Goal: Information Seeking & Learning: Check status

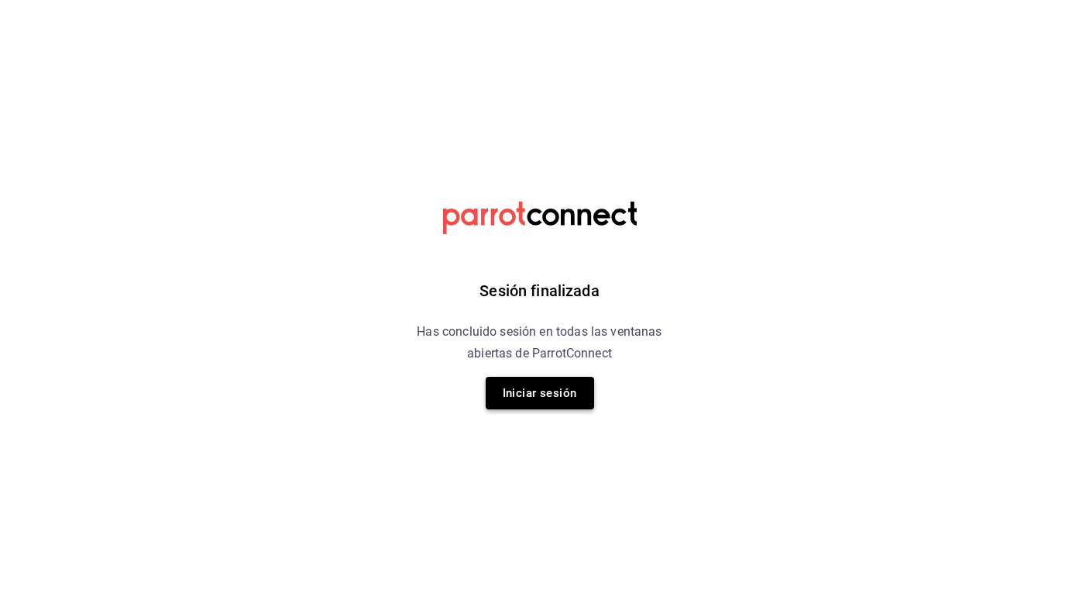
click at [521, 389] on button "Iniciar sesión" at bounding box center [540, 393] width 108 height 33
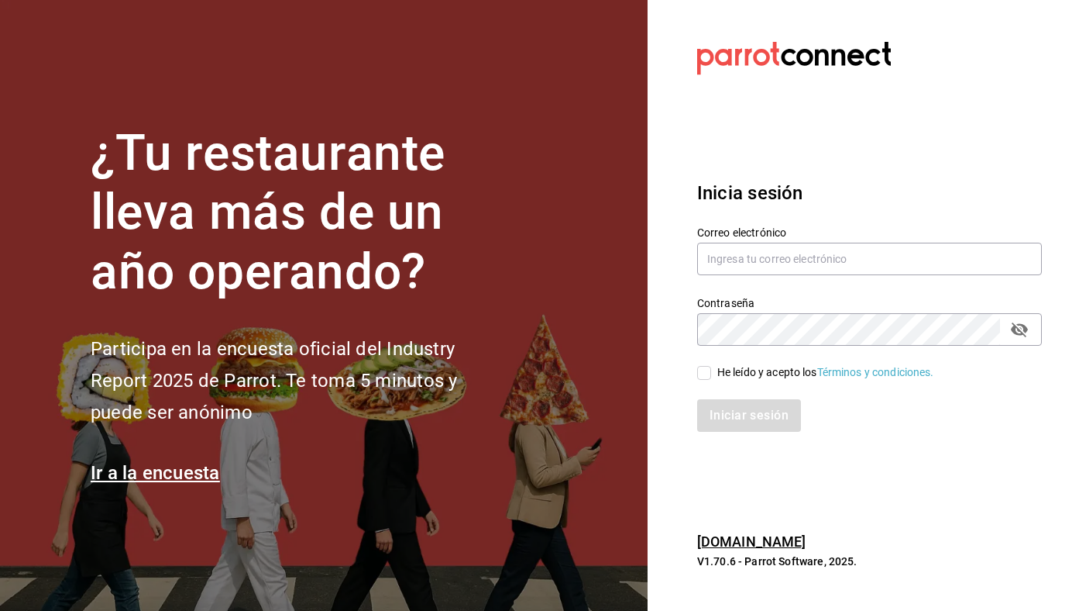
click at [876, 239] on div "Correo electrónico" at bounding box center [869, 251] width 345 height 52
click at [865, 253] on input "text" at bounding box center [869, 258] width 345 height 33
type input "[EMAIL_ADDRESS][DOMAIN_NAME]"
click at [755, 385] on div "Iniciar sesión" at bounding box center [860, 405] width 363 height 51
click at [763, 379] on div "He leído y acepto los Términos y condiciones." at bounding box center [825, 372] width 217 height 16
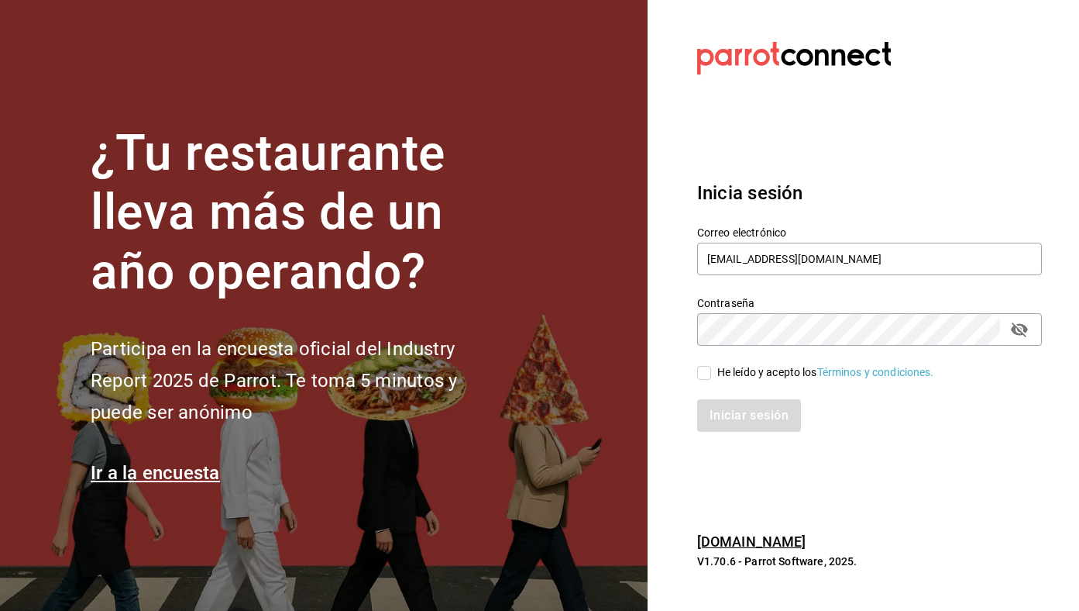
click at [711, 379] on input "He leído y acepto los Términos y condiciones." at bounding box center [704, 373] width 14 height 14
checkbox input "true"
click at [756, 399] on button "Iniciar sesión" at bounding box center [749, 415] width 105 height 33
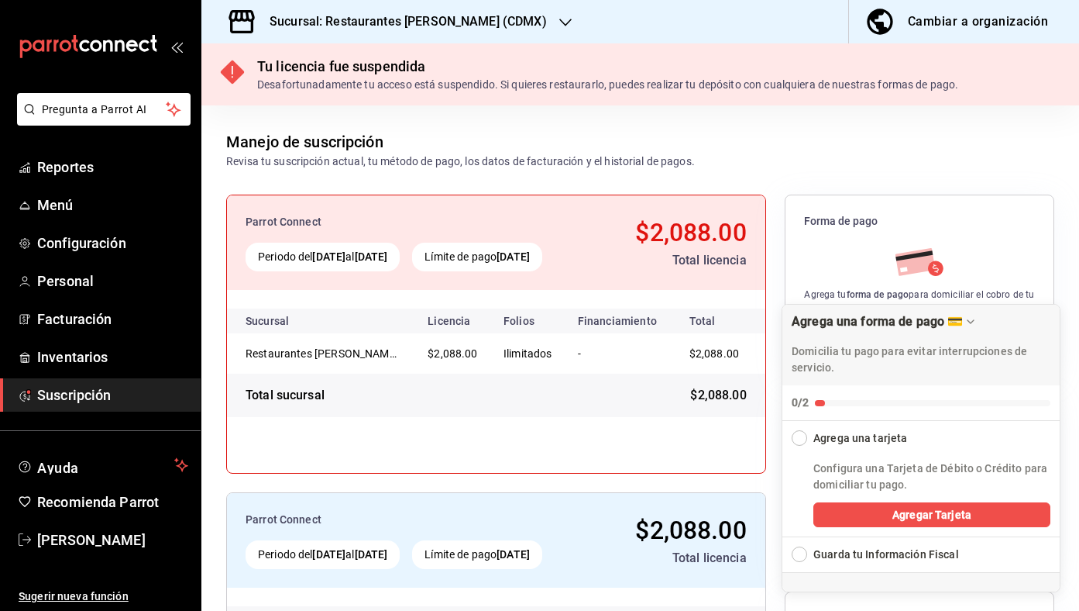
click at [451, 28] on h3 "Sucursal: Restaurantes [PERSON_NAME] (CDMX)" at bounding box center [402, 21] width 290 height 19
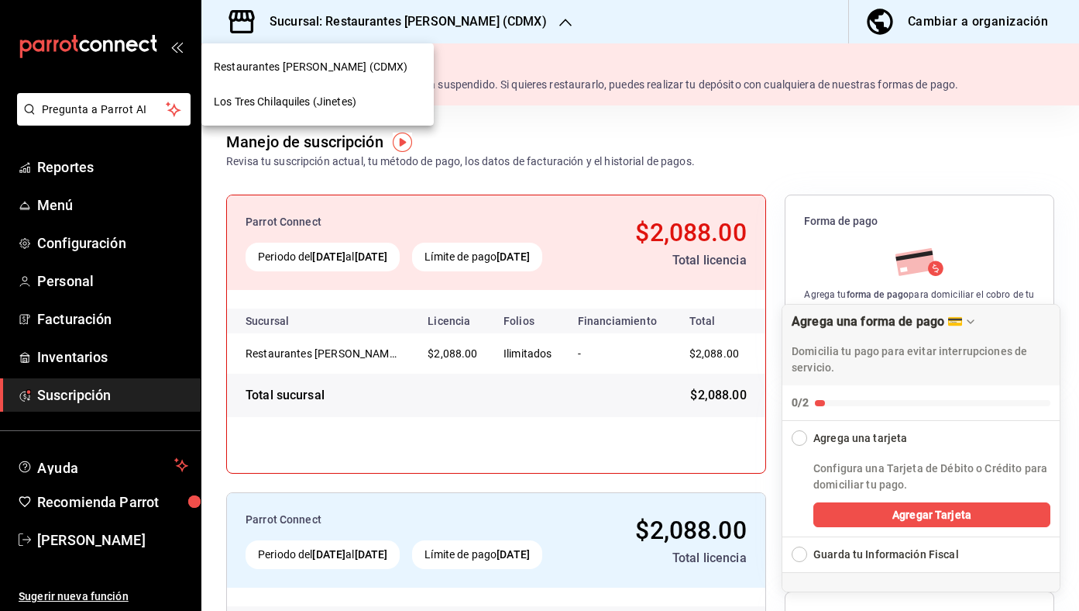
click at [372, 101] on div "Los Tres Chilaquiles (Jinetes)" at bounding box center [318, 102] width 208 height 16
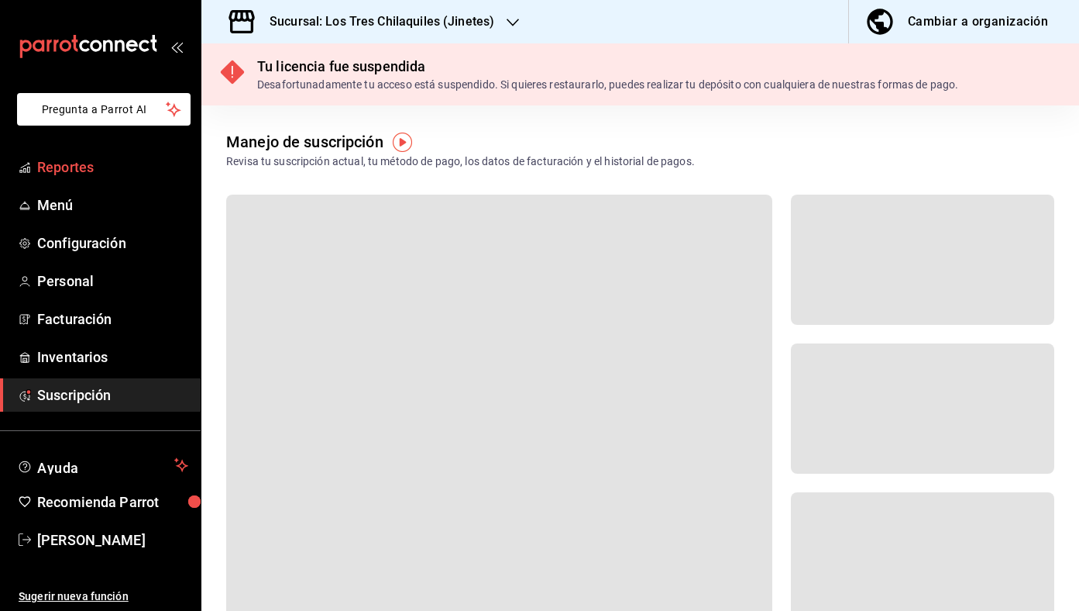
click at [84, 163] on span "Reportes" at bounding box center [112, 166] width 151 height 21
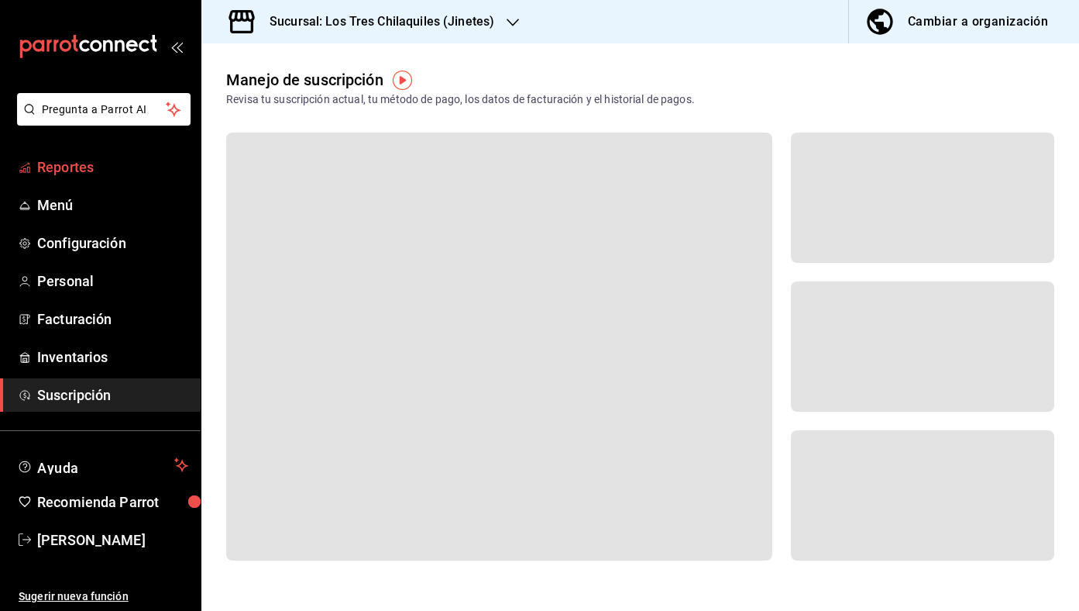
click at [122, 165] on span "Reportes" at bounding box center [112, 166] width 151 height 21
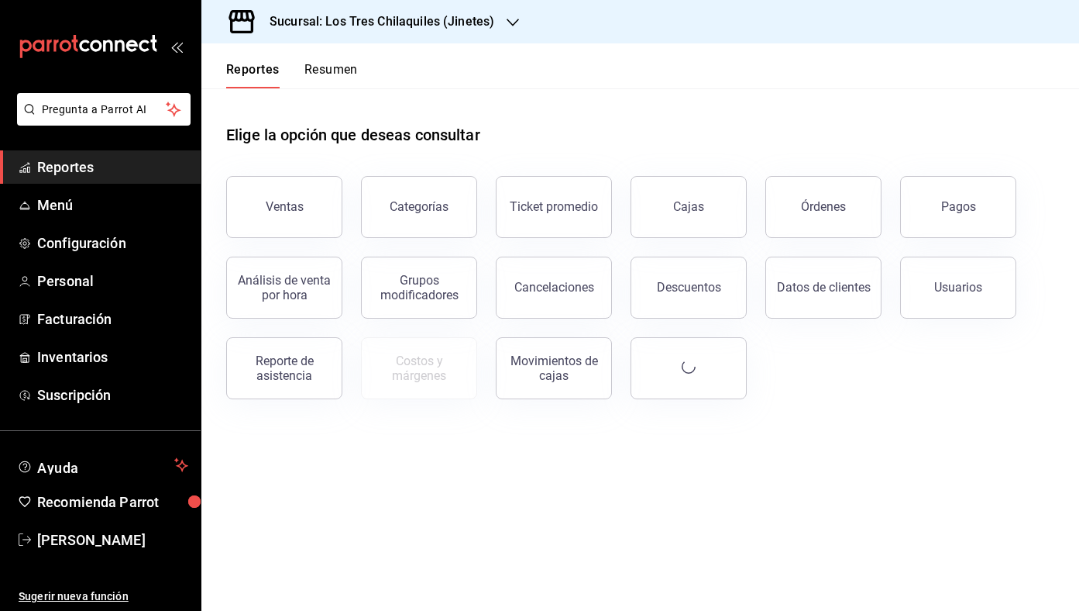
click at [337, 76] on button "Resumen" at bounding box center [330, 75] width 53 height 26
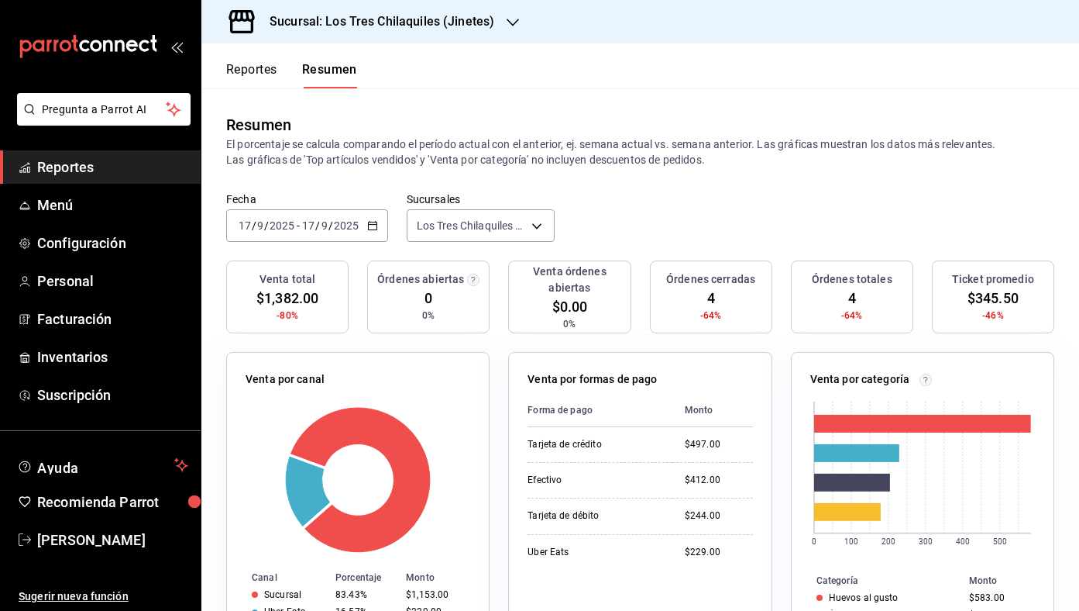
click at [377, 230] on div "[DATE] [DATE] - [DATE] [DATE]" at bounding box center [307, 225] width 162 height 33
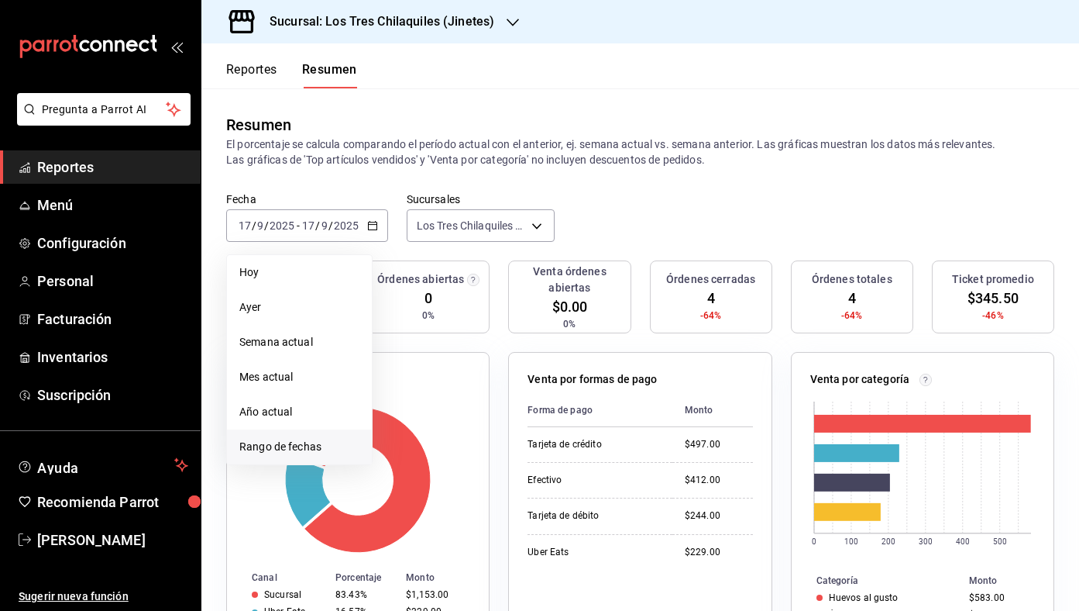
click at [325, 442] on span "Rango de fechas" at bounding box center [299, 447] width 120 height 16
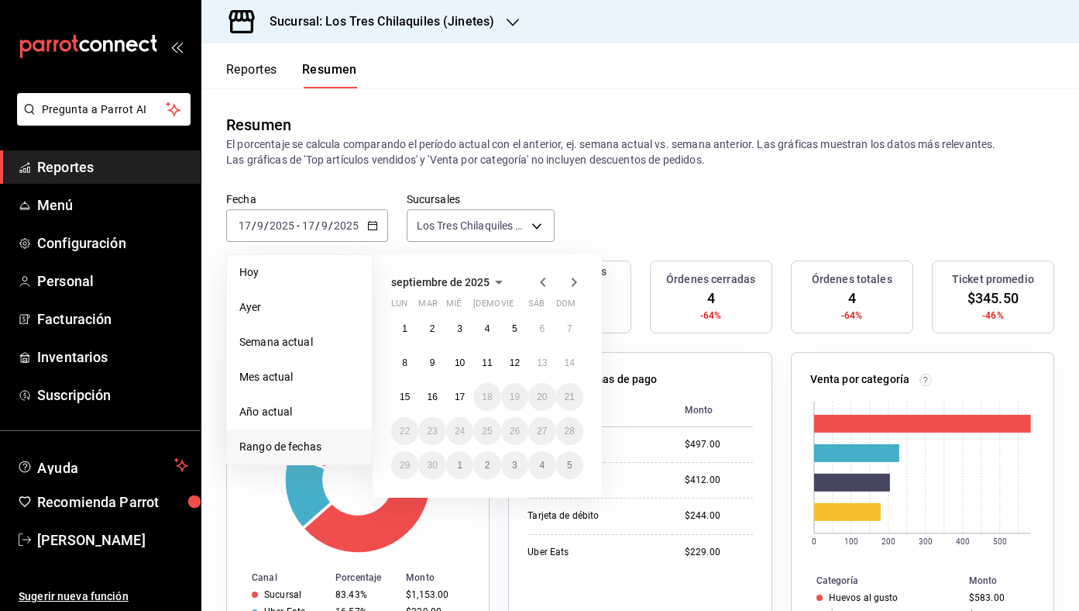
click at [544, 284] on icon "button" at bounding box center [543, 282] width 19 height 19
click at [467, 291] on div "agosto de 2025 lun mar [PERSON_NAME] vie sáb dom 28 29 30 31 1 2 3 4 5 6 7 8 9 …" at bounding box center [487, 375] width 229 height 243
click at [467, 286] on icon "button" at bounding box center [476, 282] width 19 height 19
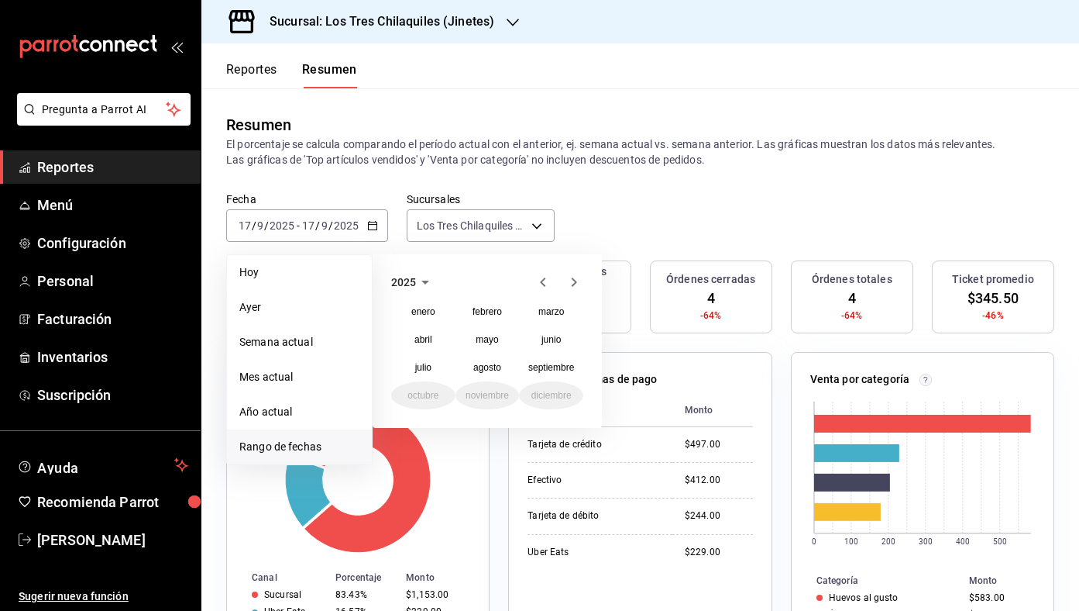
click at [425, 287] on icon "button" at bounding box center [425, 282] width 19 height 19
click at [437, 339] on button "2024" at bounding box center [423, 339] width 64 height 28
click at [585, 365] on div "2024 enero febrero marzo [PERSON_NAME] junio [PERSON_NAME] septiembre octubre n…" at bounding box center [487, 341] width 229 height 174
click at [562, 365] on abbr "septiembre" at bounding box center [551, 367] width 46 height 11
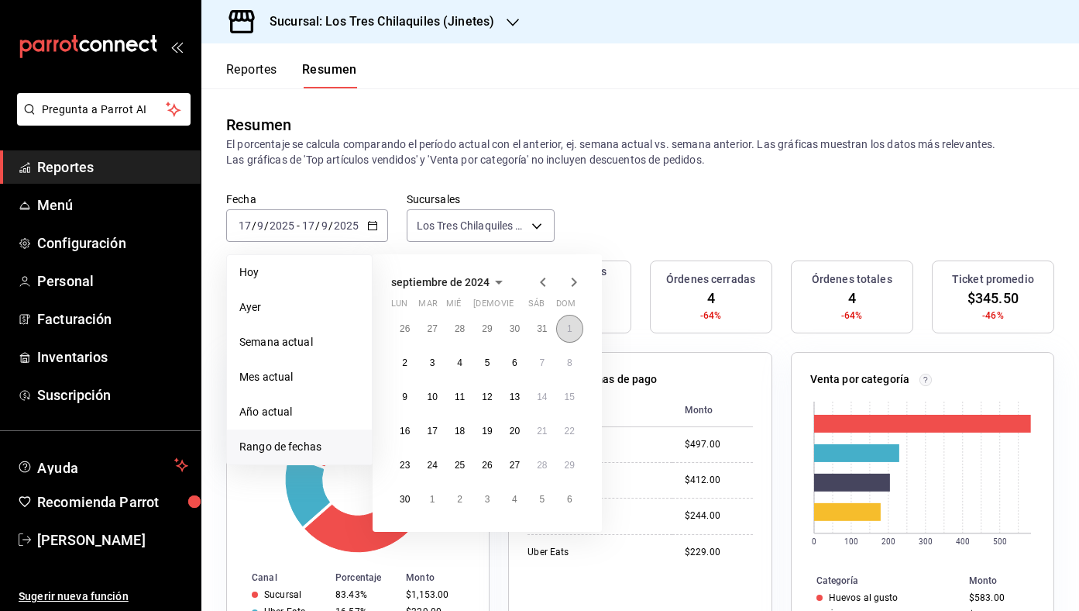
click at [566, 320] on button "1" at bounding box center [569, 329] width 27 height 28
click at [401, 496] on abbr "30" at bounding box center [405, 499] width 10 height 11
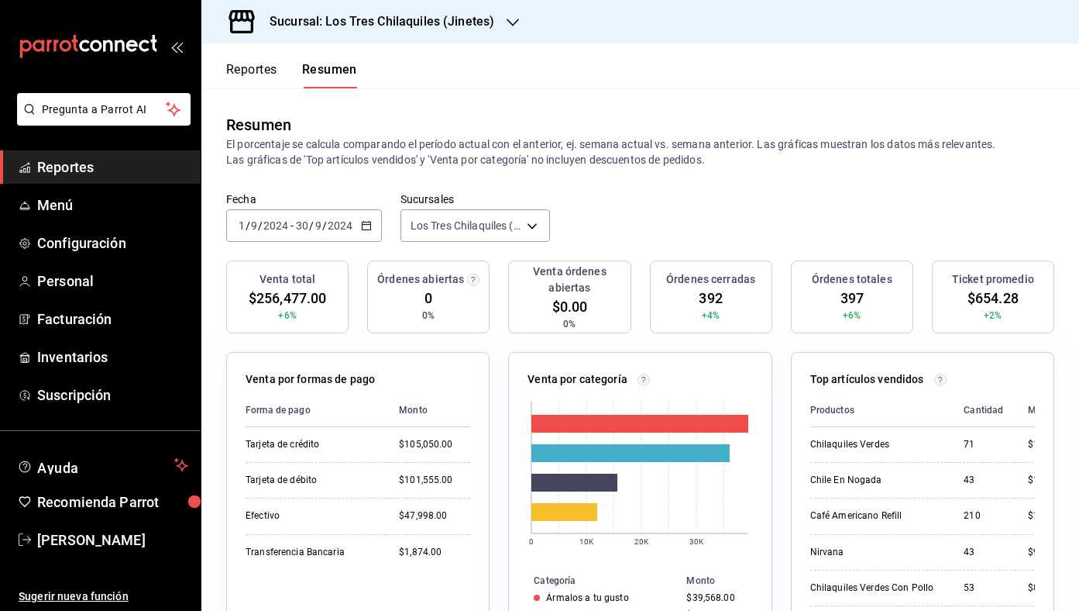
click at [242, 60] on div "Reportes Resumen" at bounding box center [279, 65] width 156 height 45
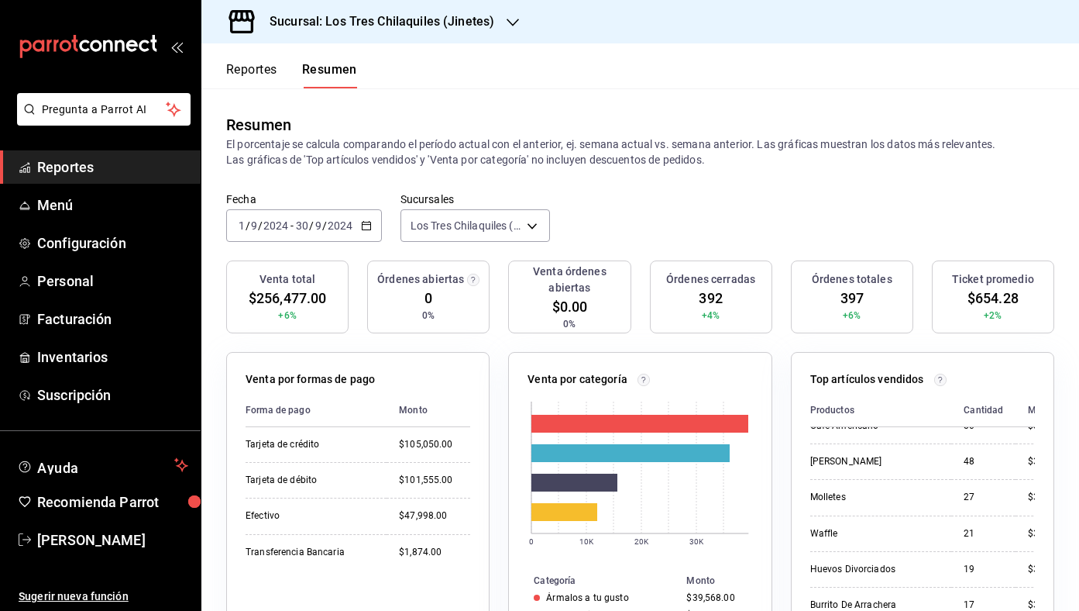
click at [377, 229] on div "[DATE] [DATE] - [DATE] [DATE]" at bounding box center [304, 225] width 156 height 33
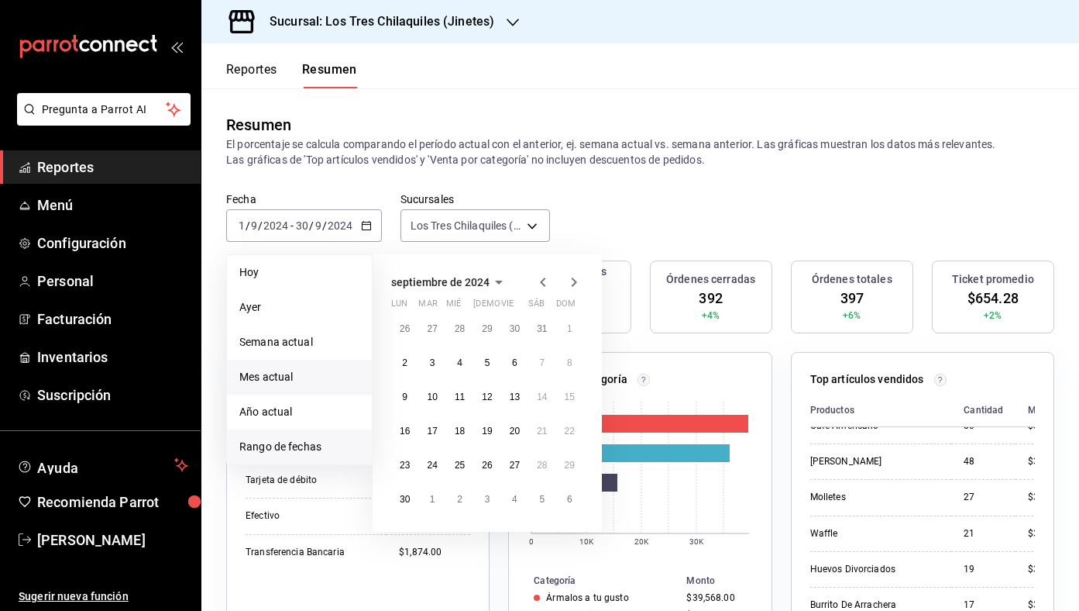
click at [330, 380] on span "Mes actual" at bounding box center [299, 377] width 120 height 16
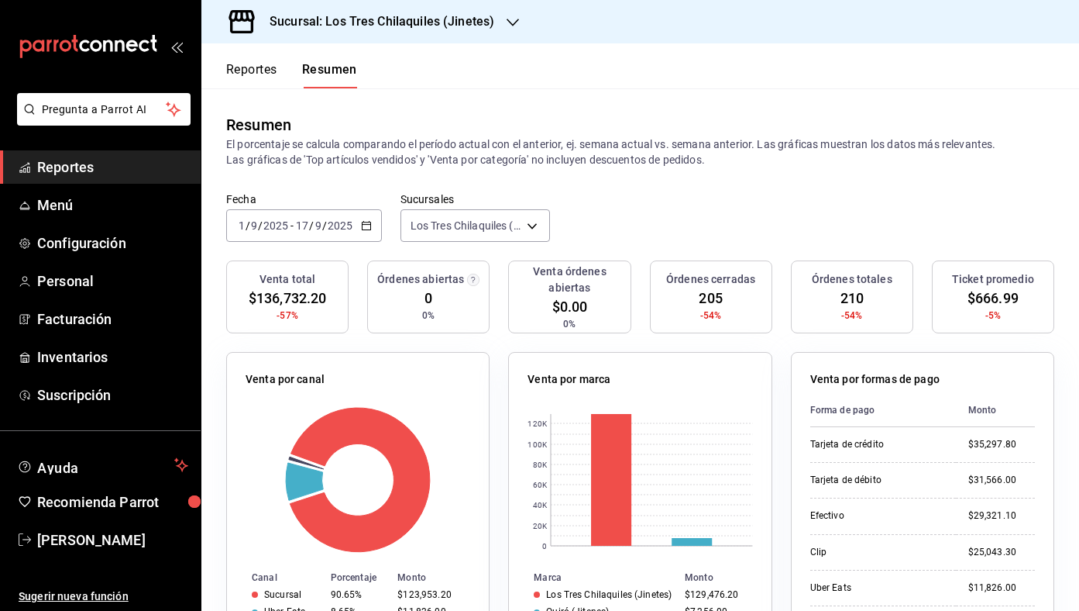
click at [373, 223] on div "[DATE] [DATE] - [DATE] [DATE]" at bounding box center [304, 225] width 156 height 33
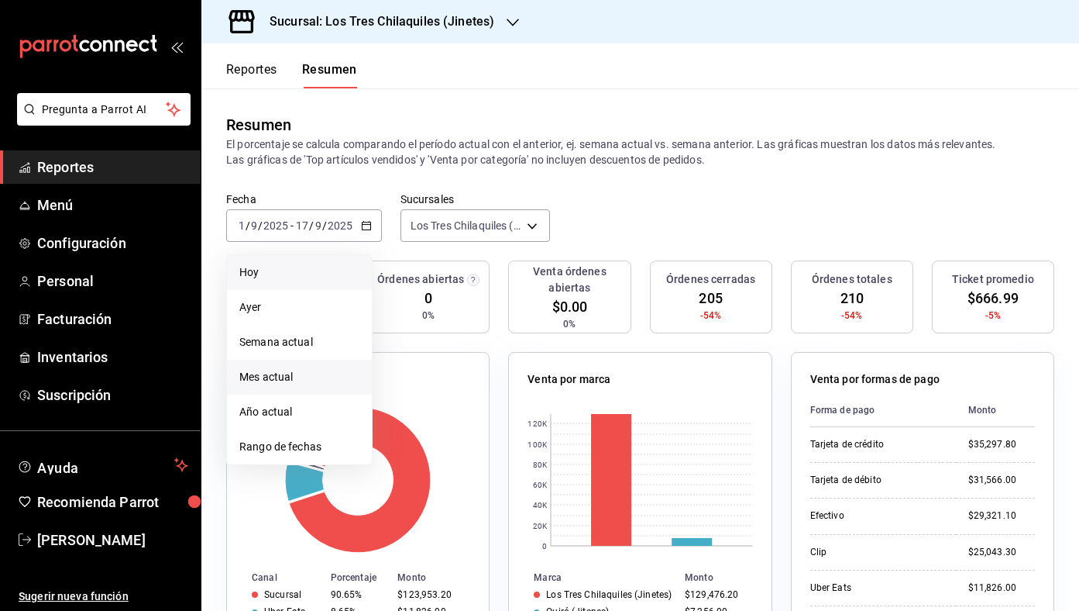
click at [333, 260] on li "Hoy" at bounding box center [299, 272] width 145 height 35
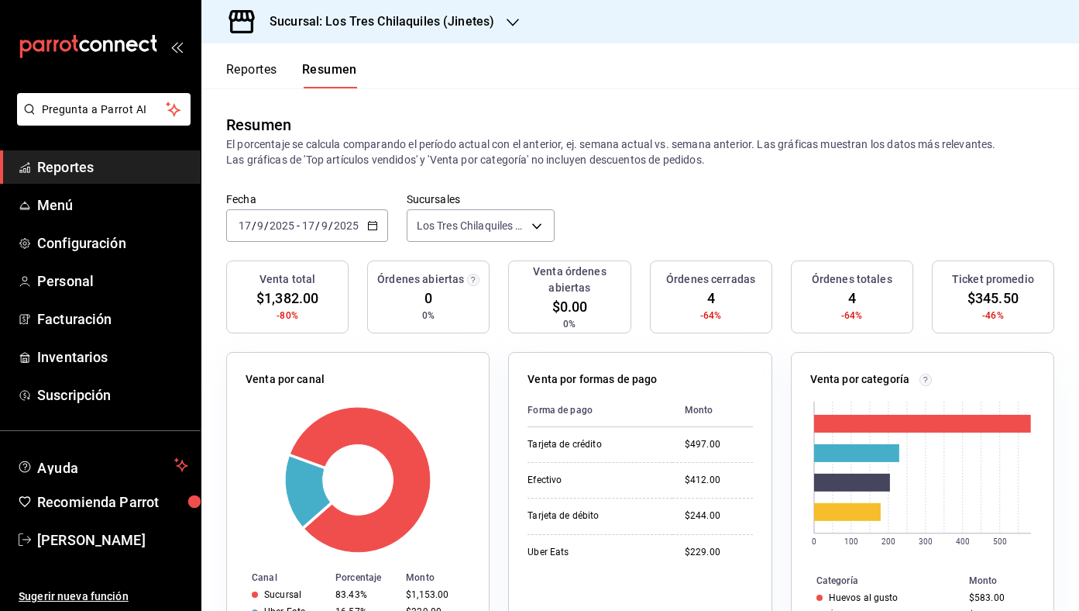
click at [255, 77] on button "Reportes" at bounding box center [251, 75] width 51 height 26
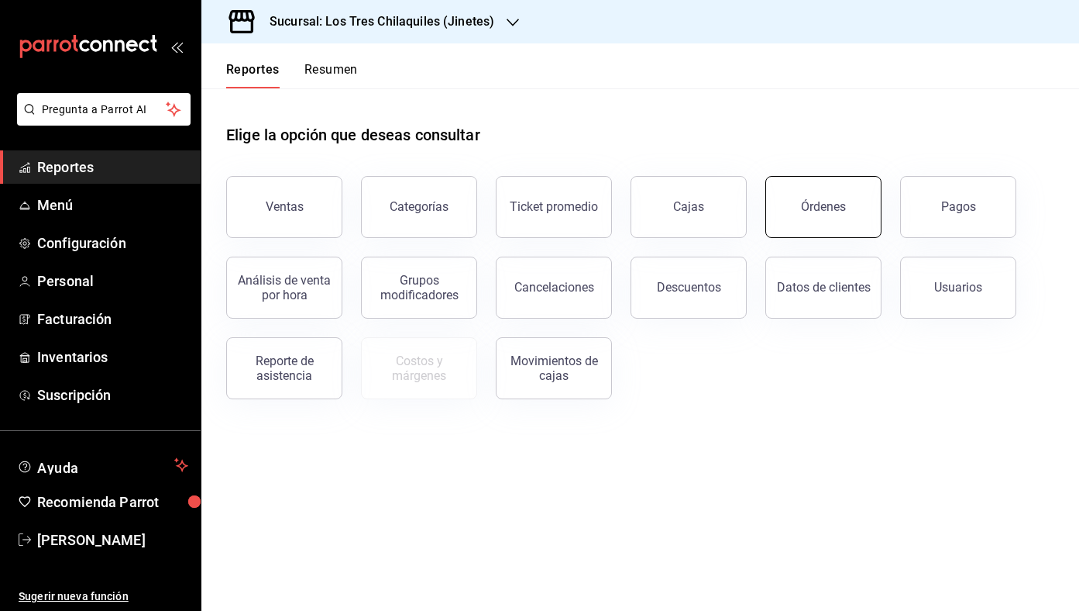
click at [855, 205] on button "Órdenes" at bounding box center [823, 207] width 116 height 62
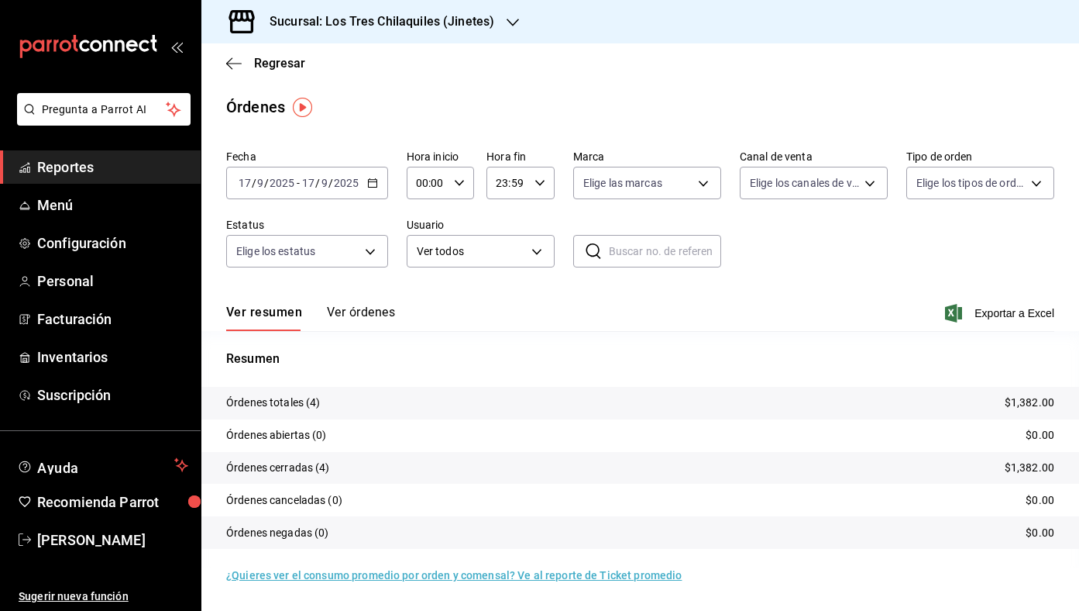
click at [388, 315] on button "Ver órdenes" at bounding box center [361, 317] width 68 height 26
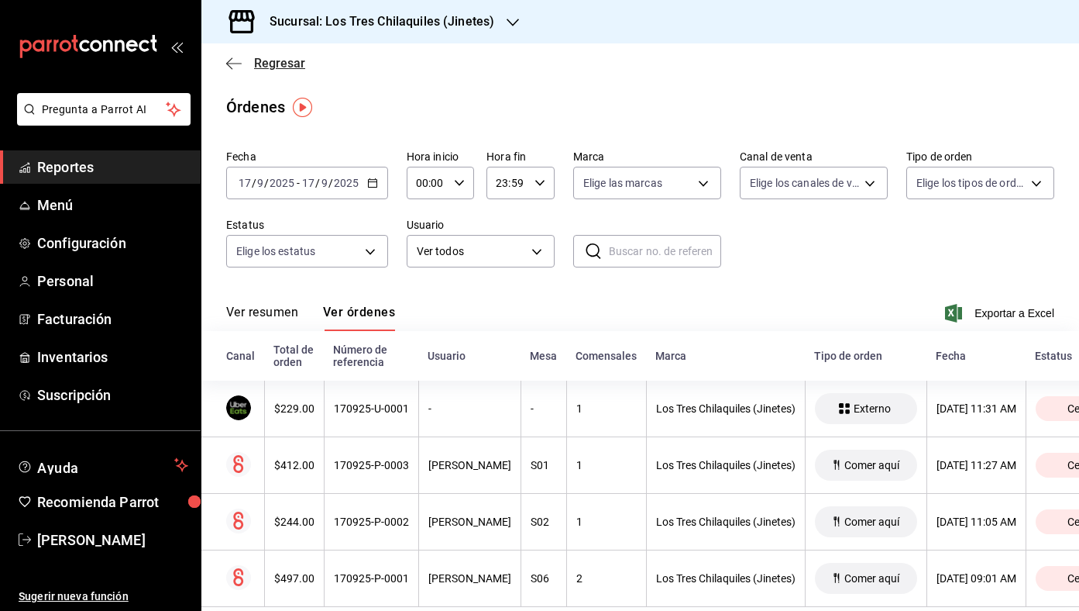
click at [274, 57] on span "Regresar" at bounding box center [279, 63] width 51 height 15
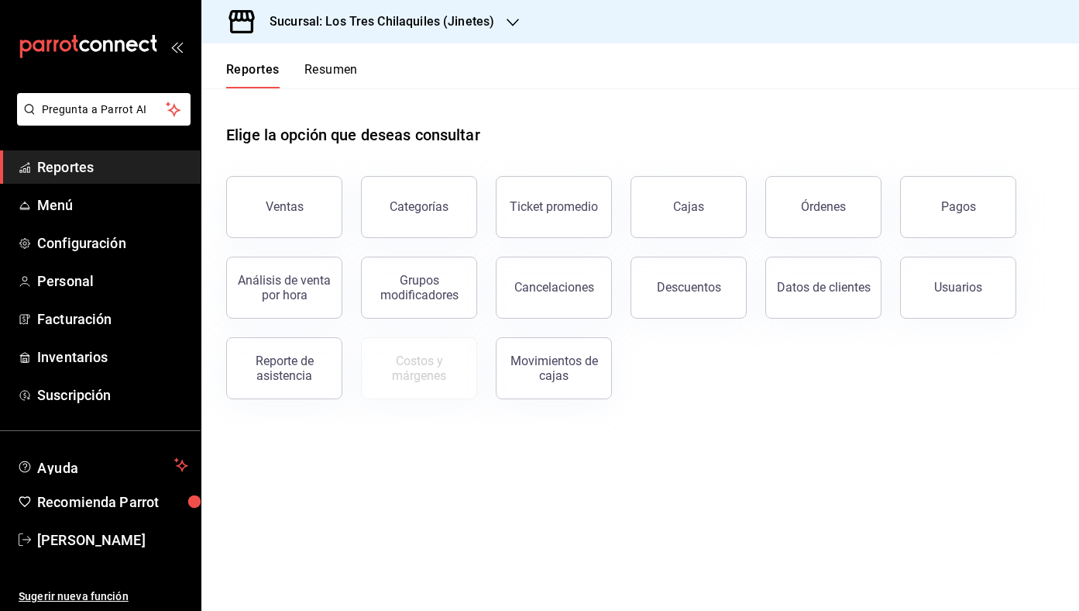
click at [317, 70] on button "Resumen" at bounding box center [330, 75] width 53 height 26
